Goal: Browse casually: Explore the website without a specific task or goal

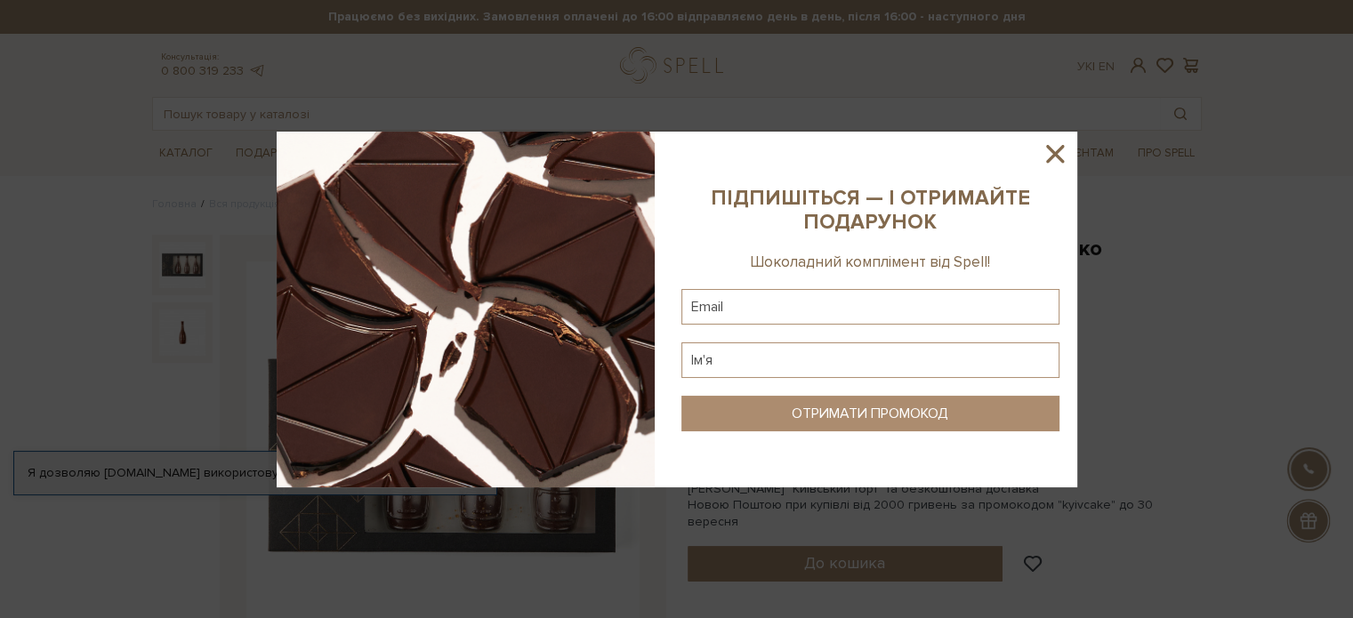
click at [1057, 150] on icon at bounding box center [1055, 154] width 18 height 18
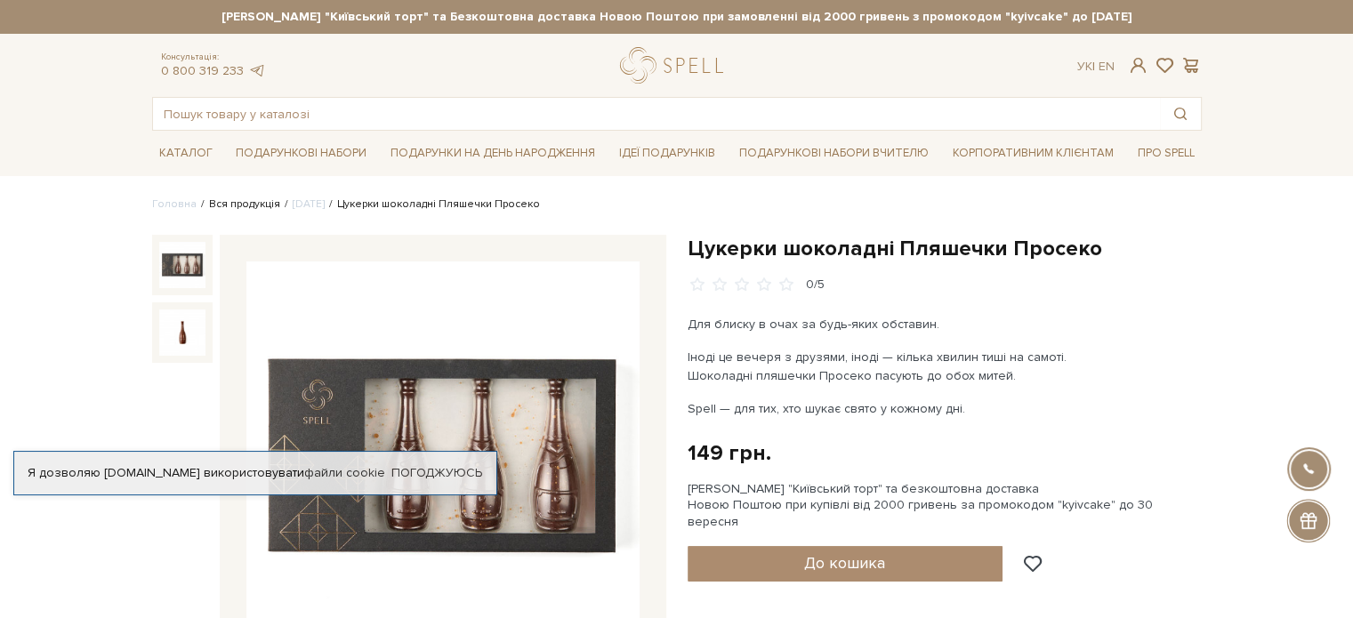
click at [238, 205] on link "Вся продукція" at bounding box center [244, 204] width 71 height 13
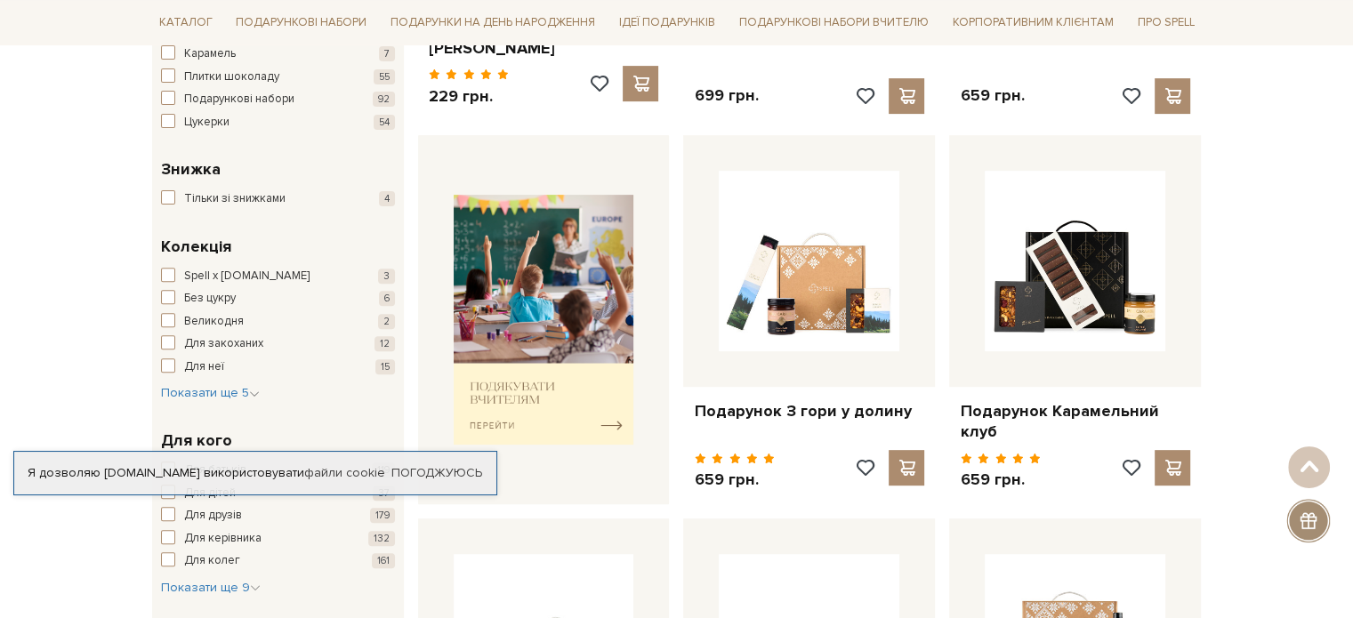
scroll to position [623, 0]
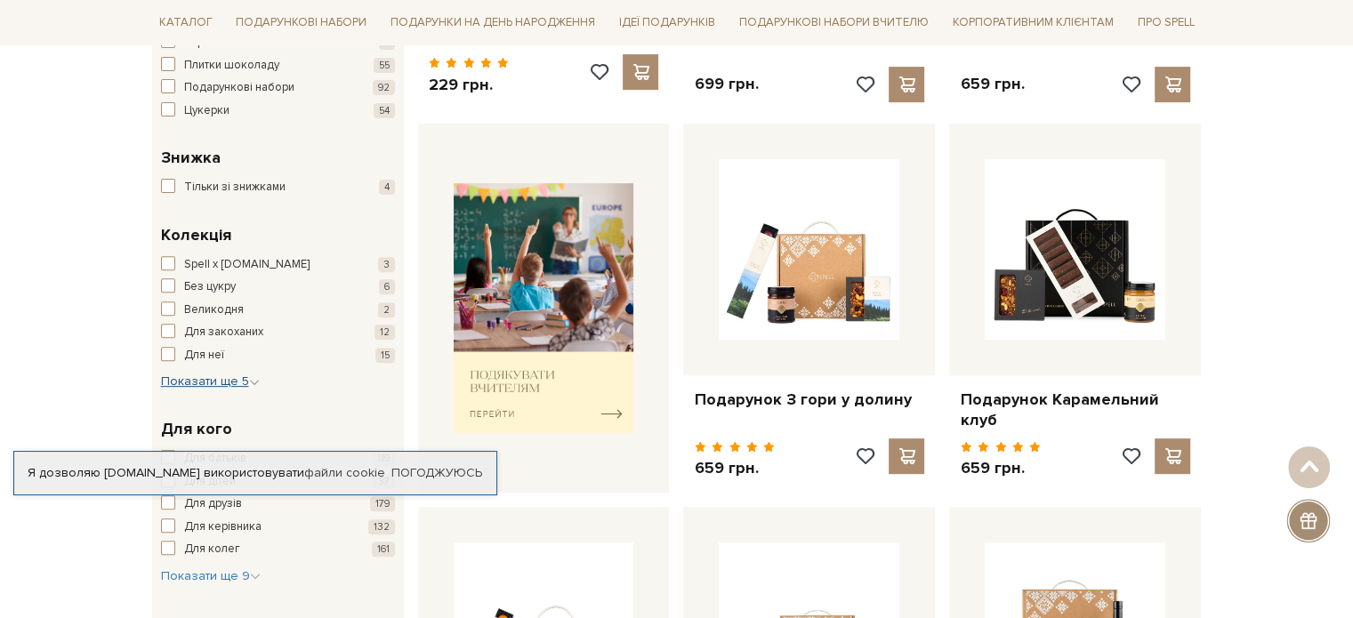
click at [196, 380] on span "Показати ще 5" at bounding box center [210, 381] width 99 height 15
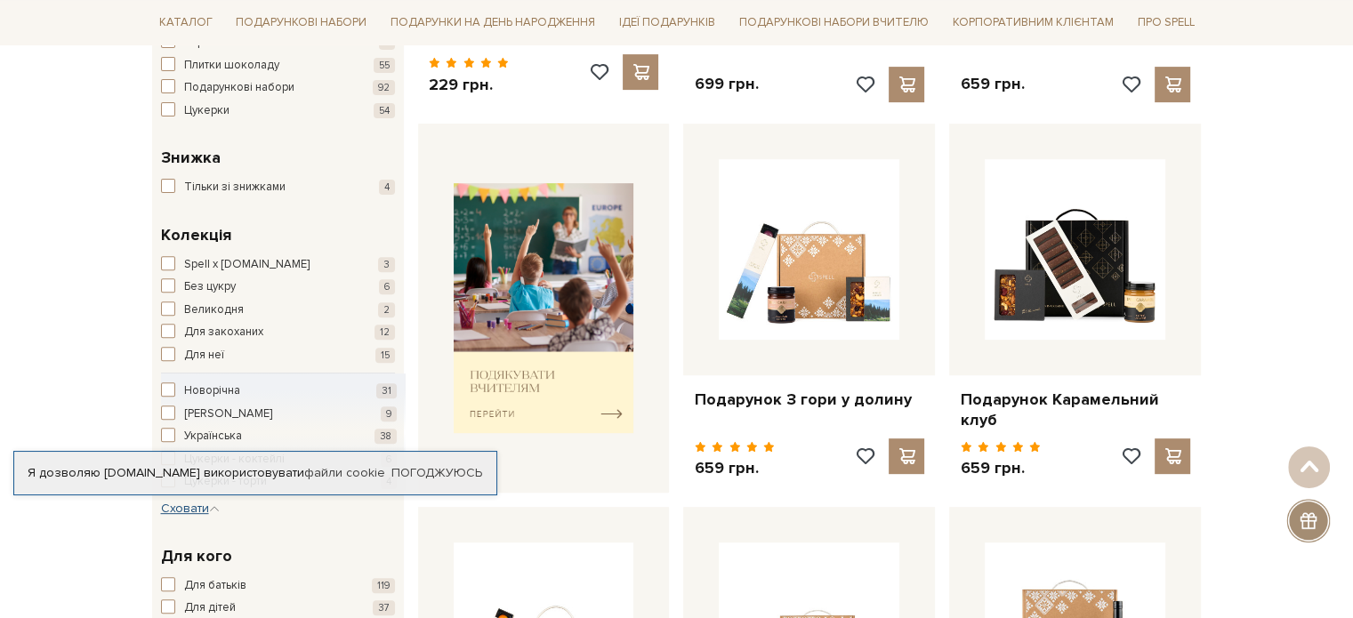
scroll to position [712, 0]
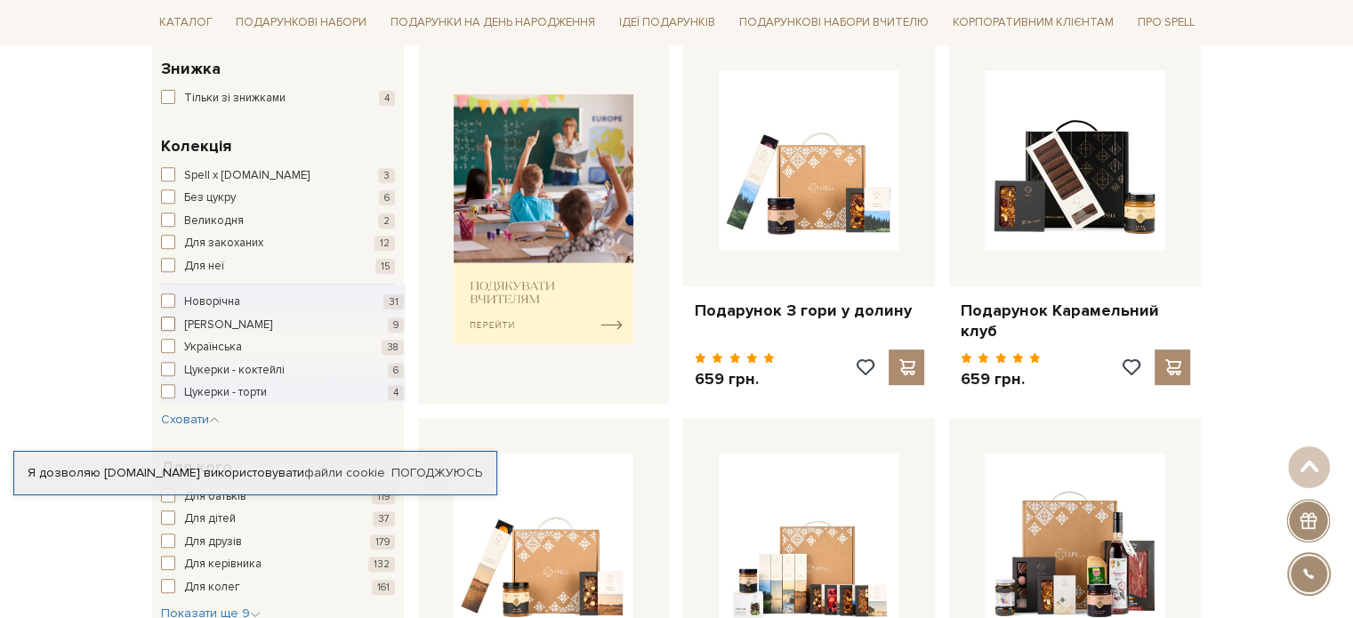
click at [166, 322] on span "button" at bounding box center [168, 324] width 14 height 14
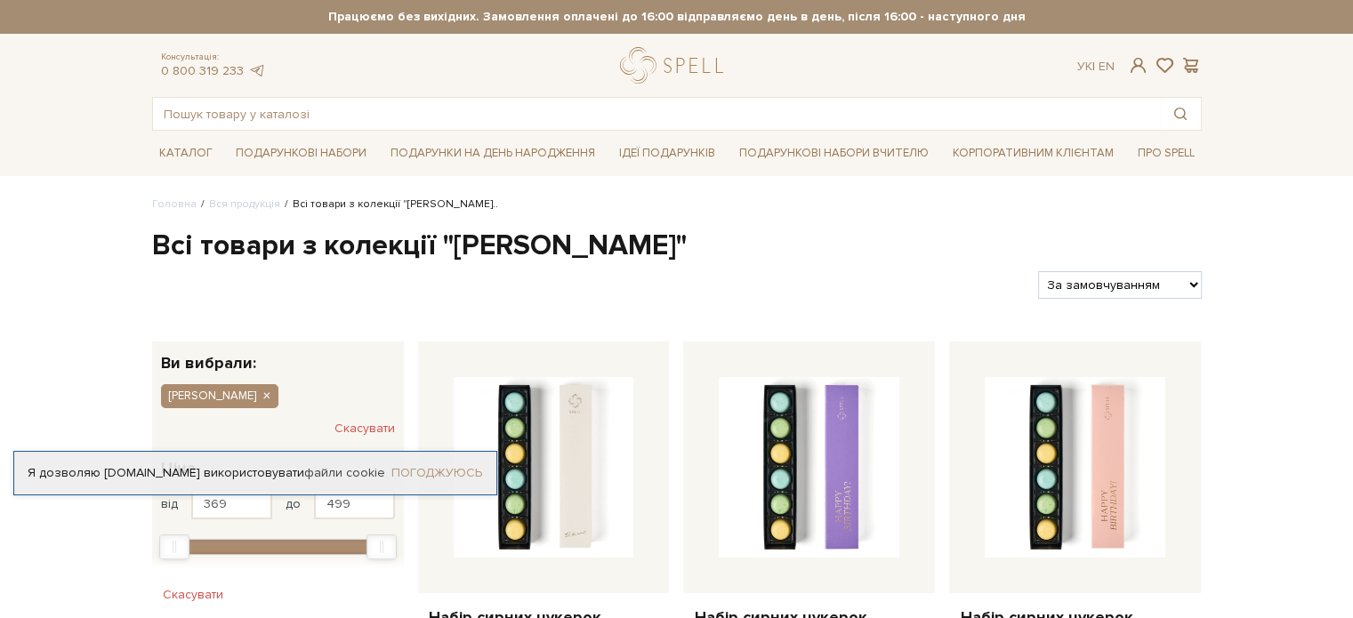
click at [420, 471] on link "Погоджуюсь" at bounding box center [437, 473] width 91 height 16
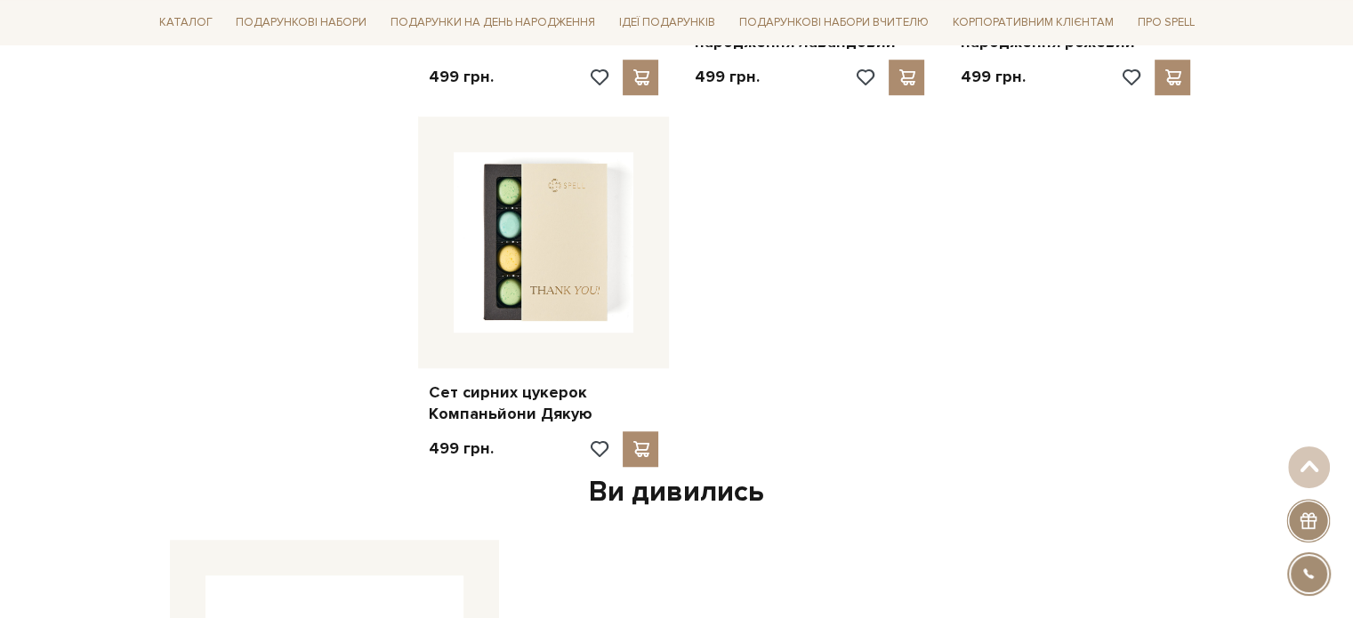
scroll to position [1424, 0]
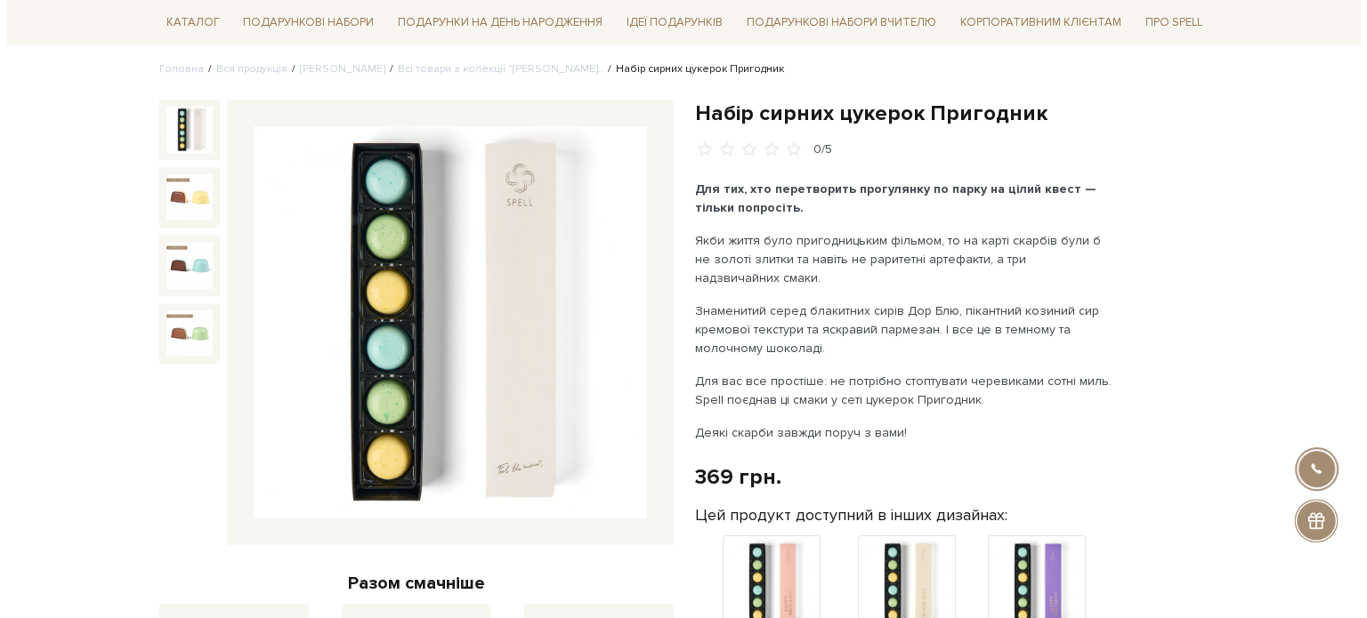
scroll to position [178, 0]
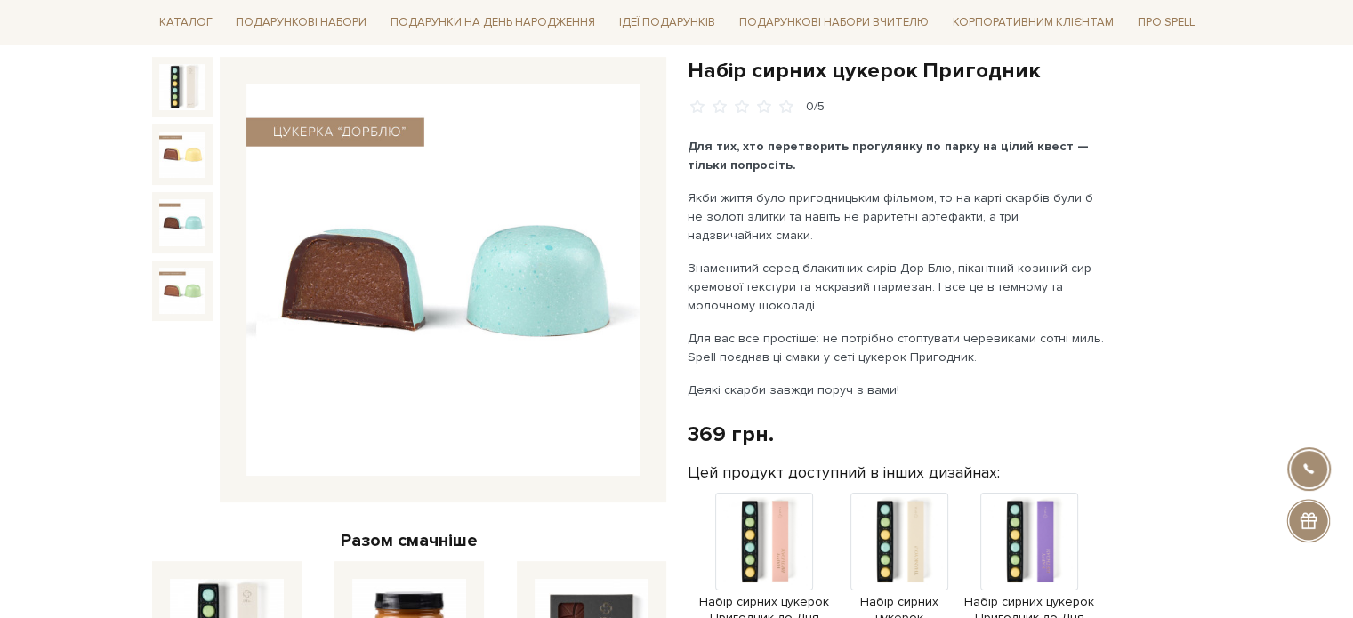
click at [196, 216] on img at bounding box center [182, 222] width 46 height 46
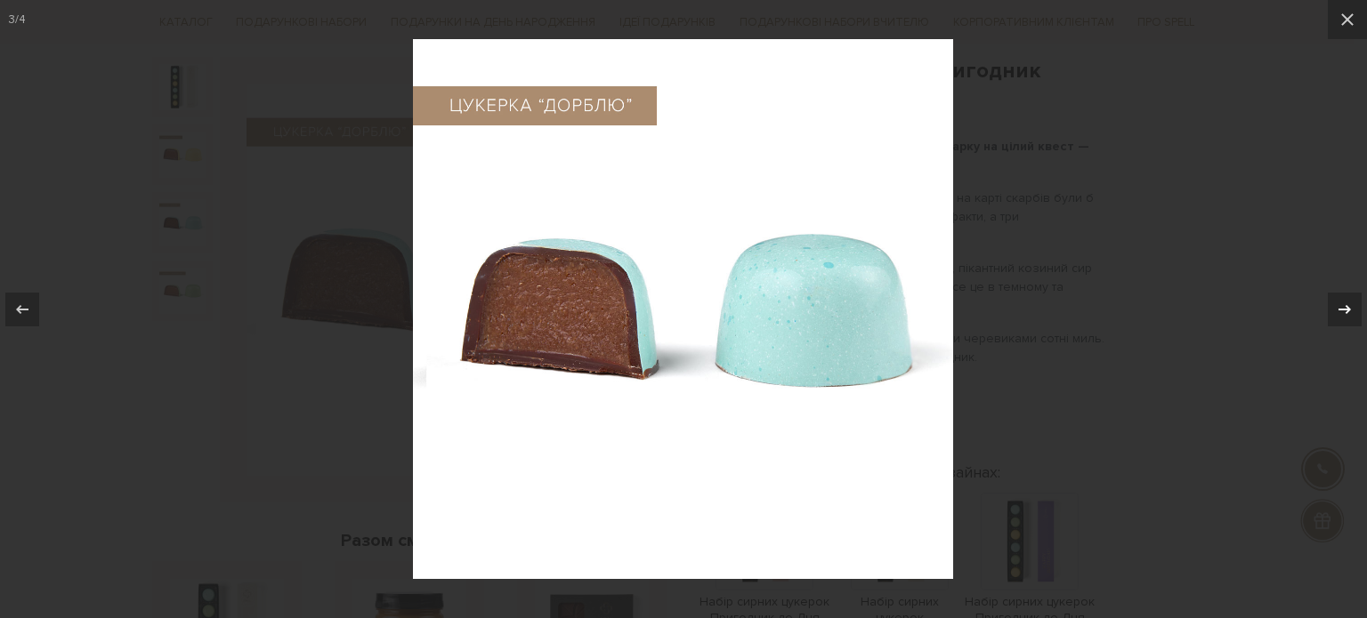
click at [1315, 324] on button at bounding box center [1335, 309] width 62 height 89
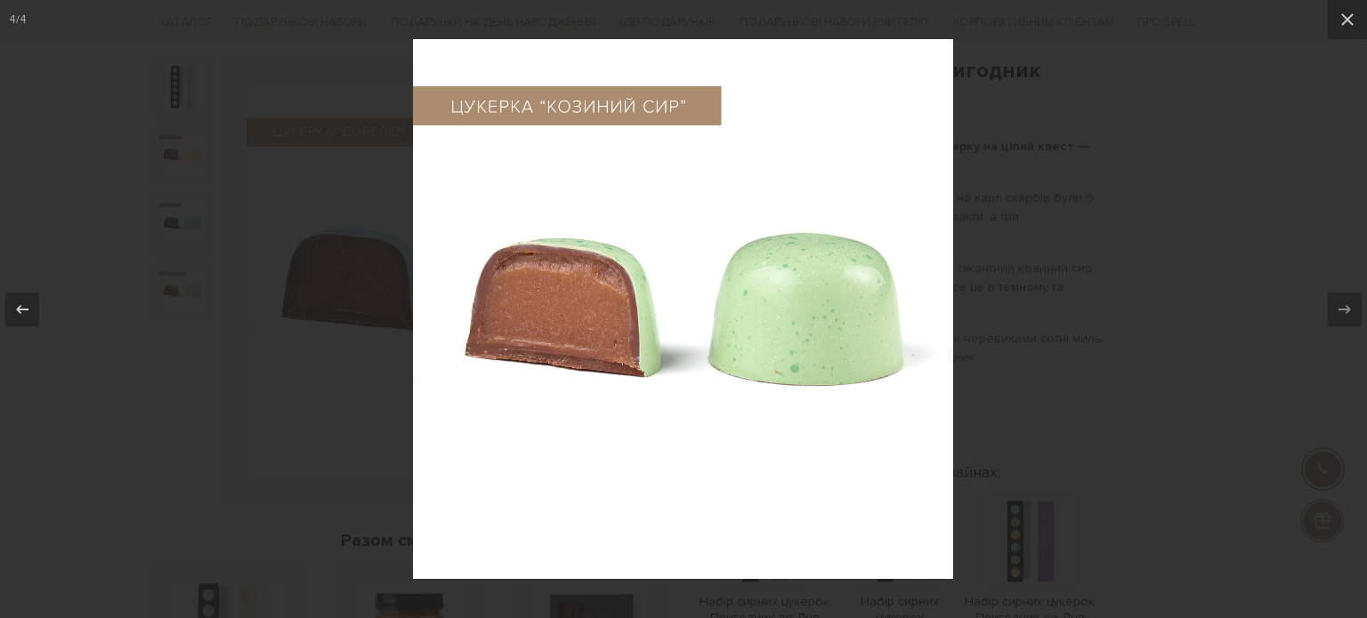
click at [1242, 262] on div at bounding box center [683, 309] width 1367 height 618
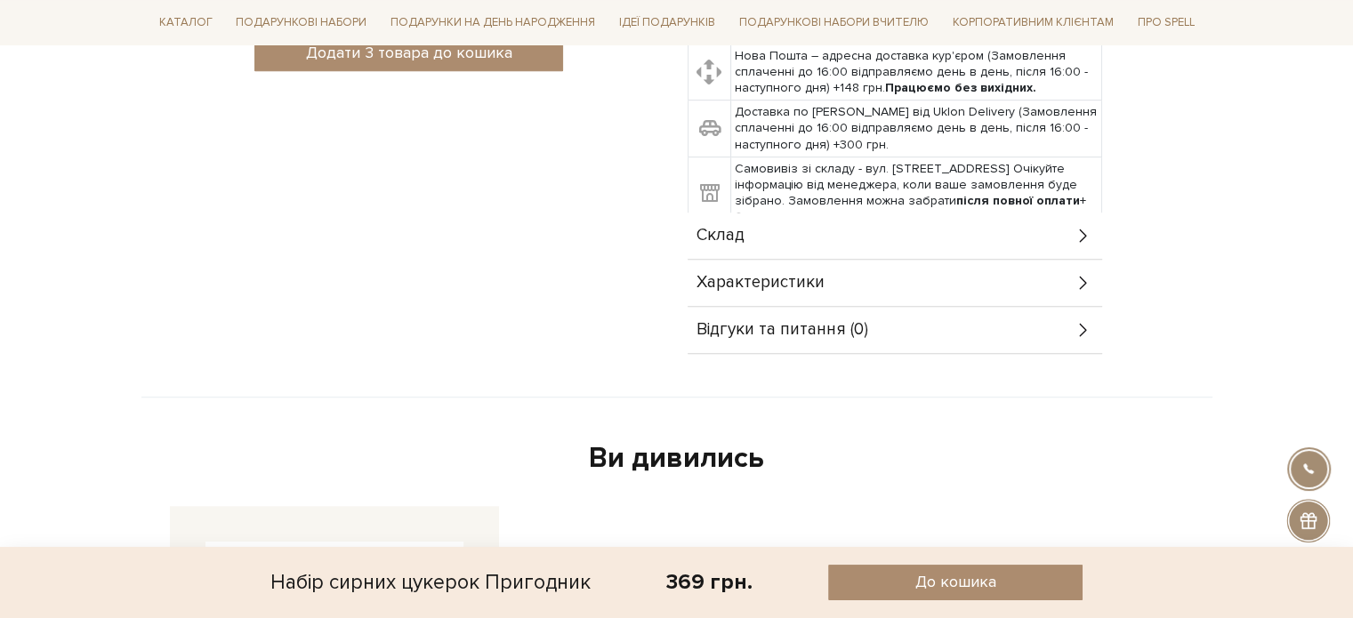
scroll to position [1068, 0]
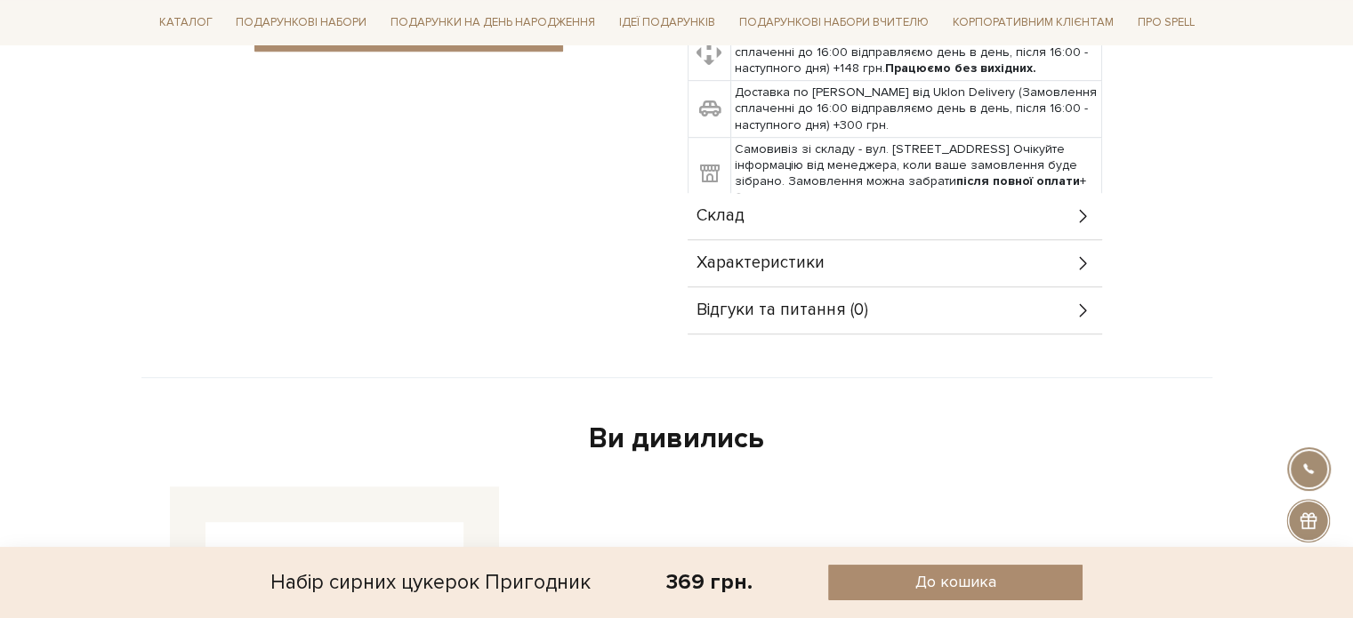
click at [894, 240] on div "Характеристики" at bounding box center [895, 263] width 415 height 46
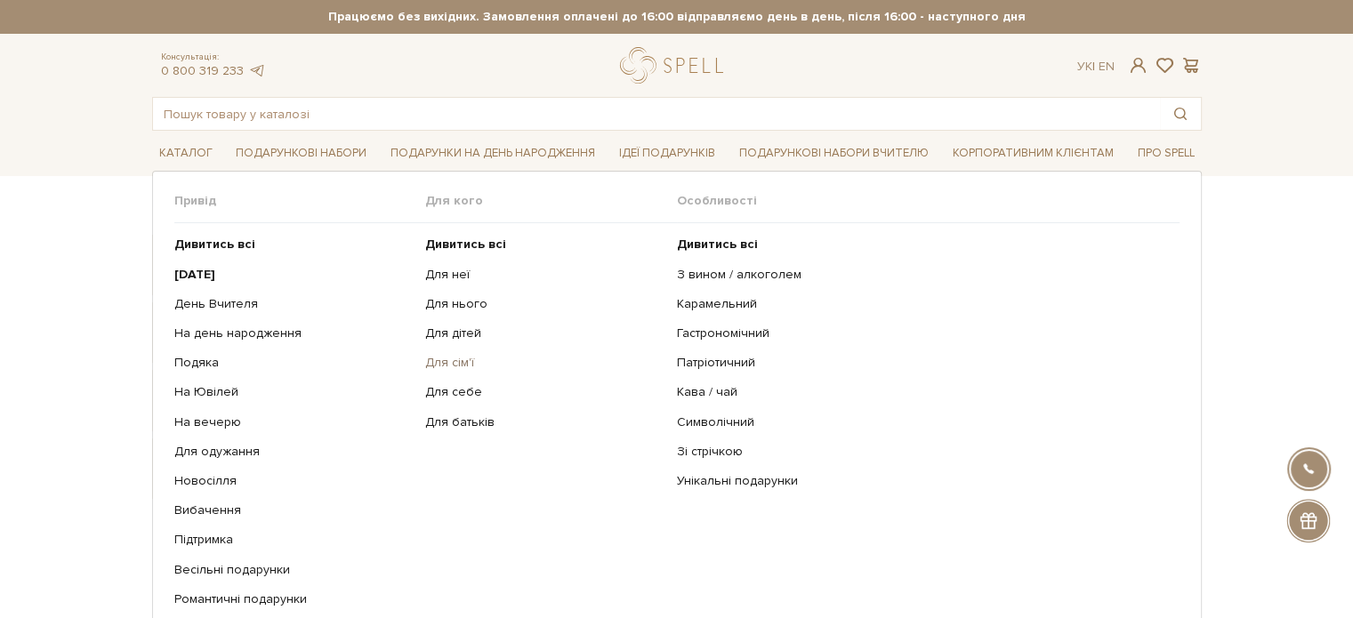
scroll to position [89, 0]
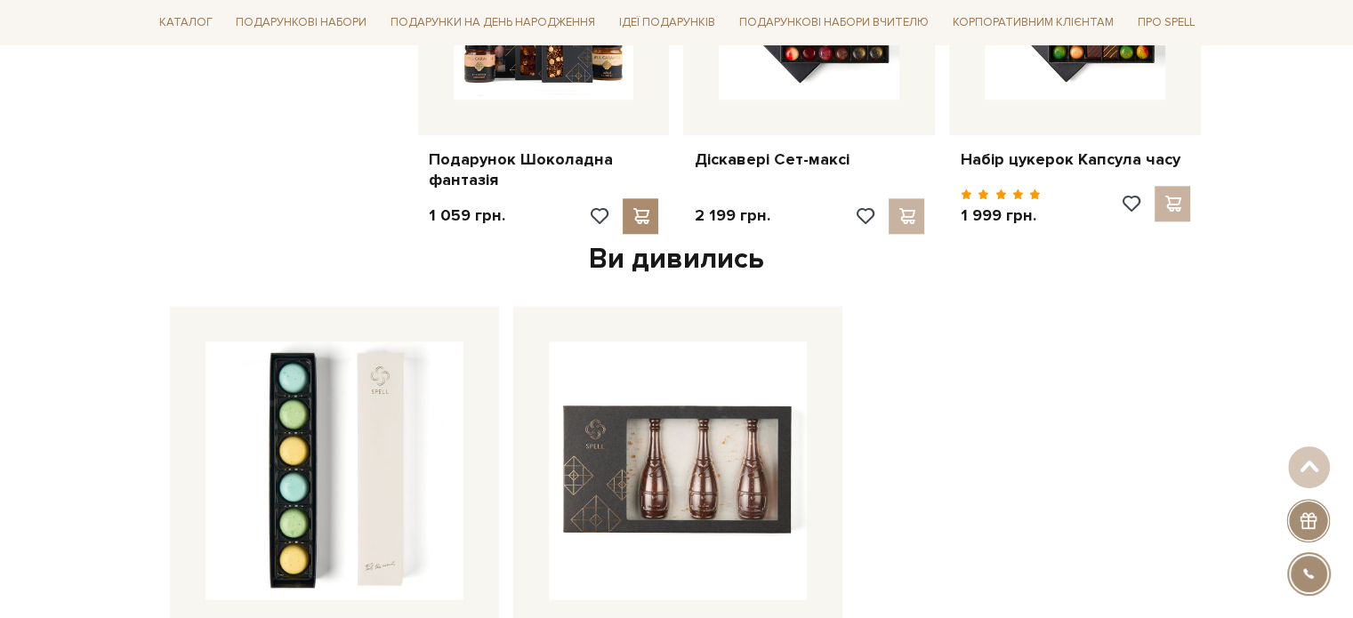
scroll to position [2047, 0]
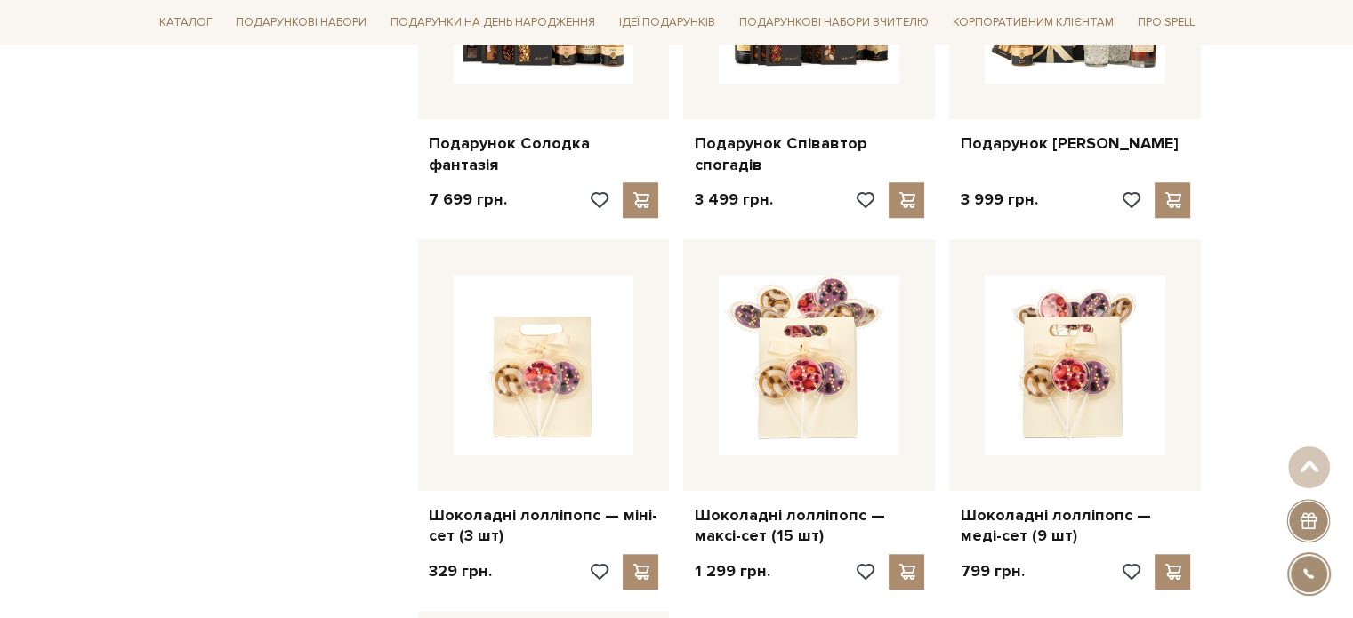
scroll to position [1869, 0]
